Goal: Information Seeking & Learning: Learn about a topic

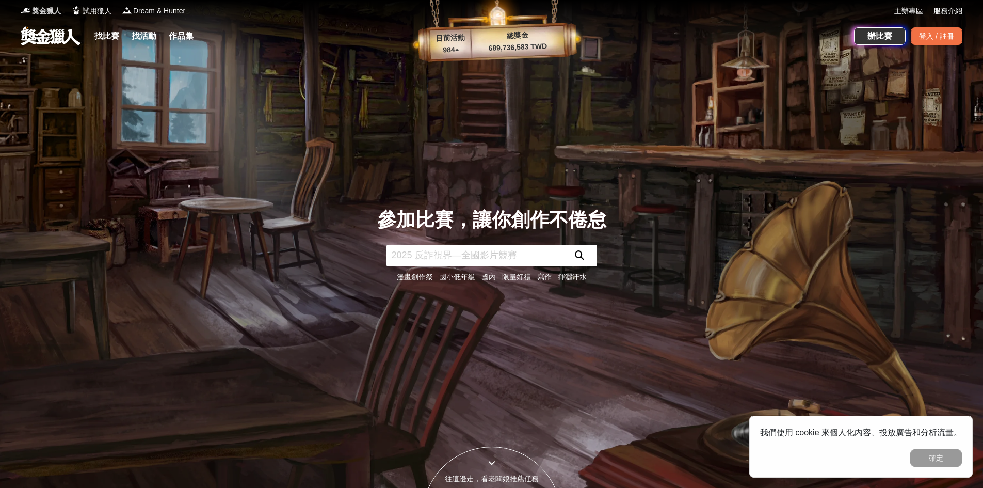
click at [46, 10] on span "獎金獵人" at bounding box center [46, 11] width 29 height 11
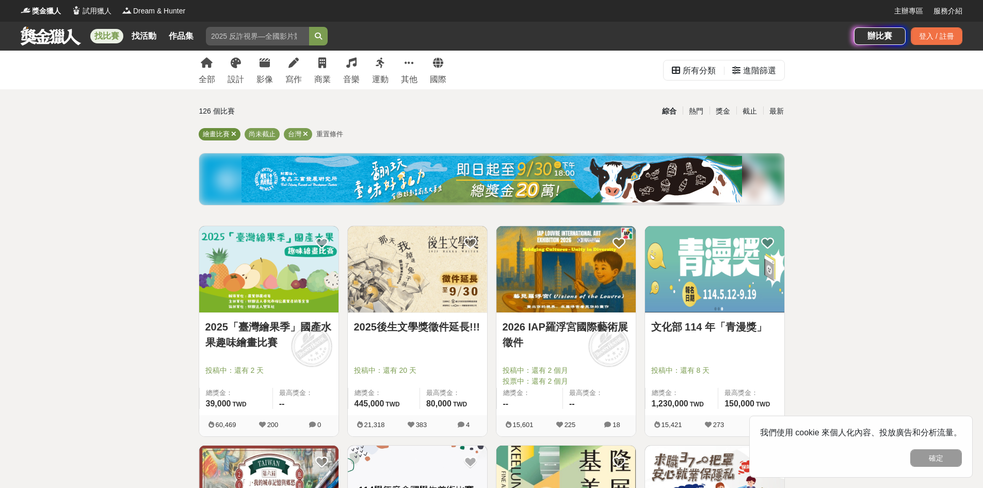
click at [229, 134] on span "繪畫比賽" at bounding box center [216, 134] width 27 height 8
click at [215, 130] on div "繪畫比賽" at bounding box center [220, 134] width 42 height 12
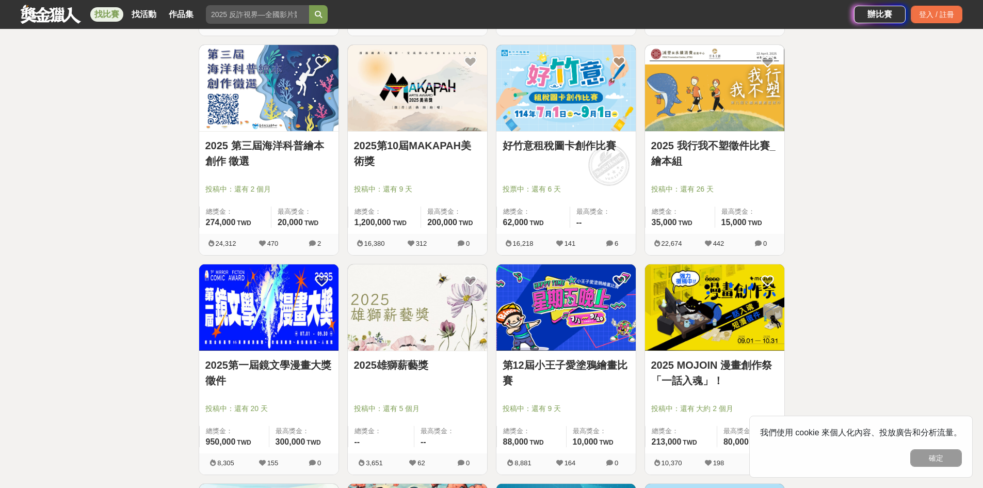
scroll to position [826, 0]
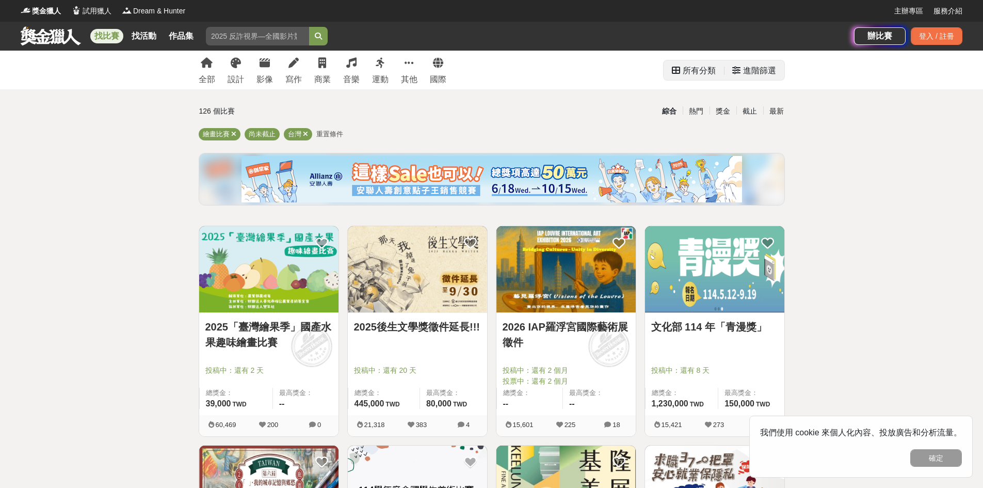
click at [750, 72] on div "進階篩選" at bounding box center [759, 70] width 33 height 21
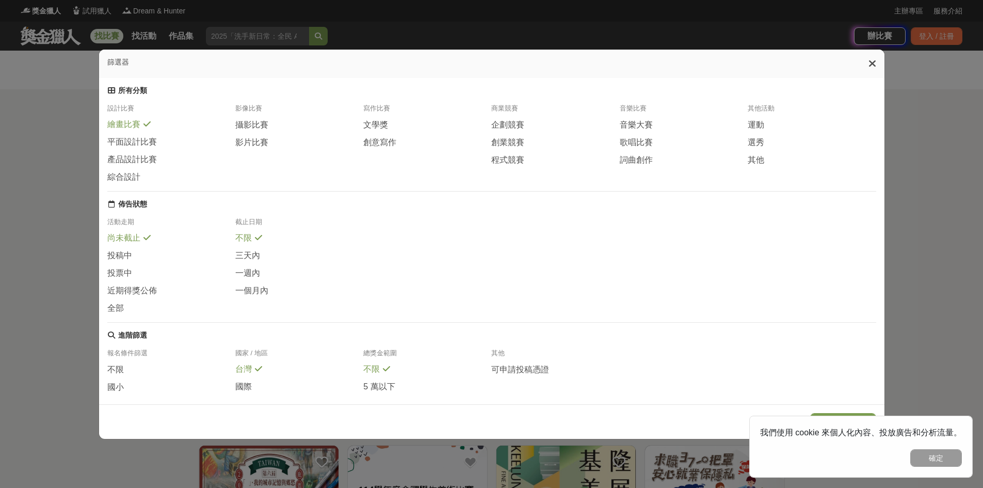
click at [62, 128] on div "篩選器 所有分類 設計比賽 繪畫比賽 平面設計比賽 產品設計比賽 綜合設計 影像比賽 攝影比賽 影片比賽 寫作比賽 文學獎 創意寫作 商業競賽 企劃競賽 創業…" at bounding box center [491, 244] width 983 height 488
click at [110, 62] on span "篩選器" at bounding box center [118, 62] width 22 height 8
click at [876, 61] on icon at bounding box center [872, 63] width 8 height 10
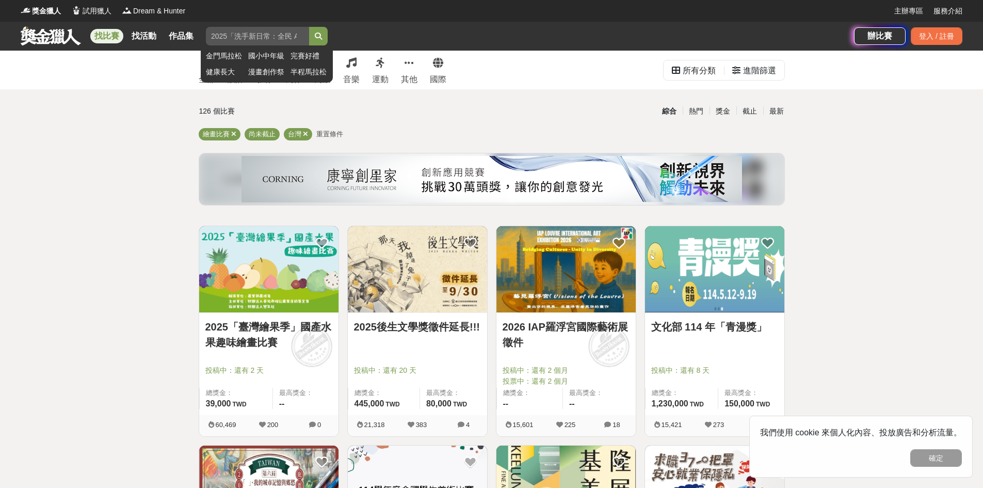
click at [239, 33] on input "search" at bounding box center [257, 36] width 103 height 19
